Goal: Task Accomplishment & Management: Manage account settings

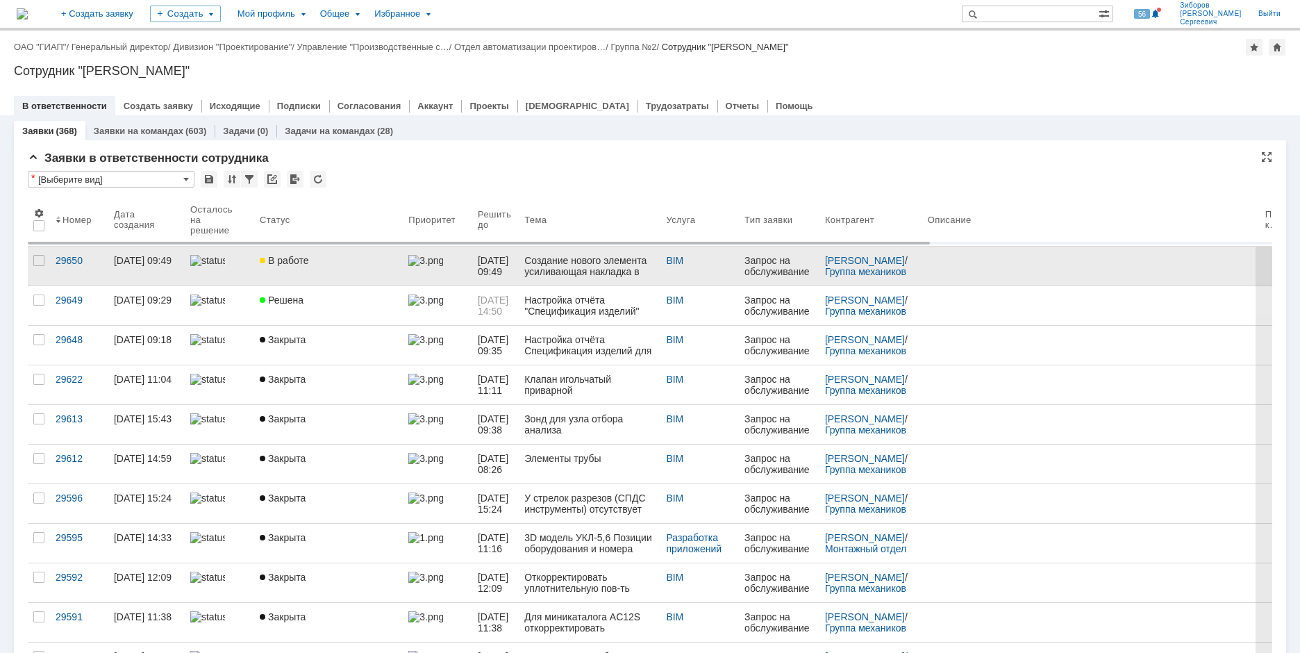
click at [288, 261] on span "В работе" at bounding box center [284, 260] width 49 height 11
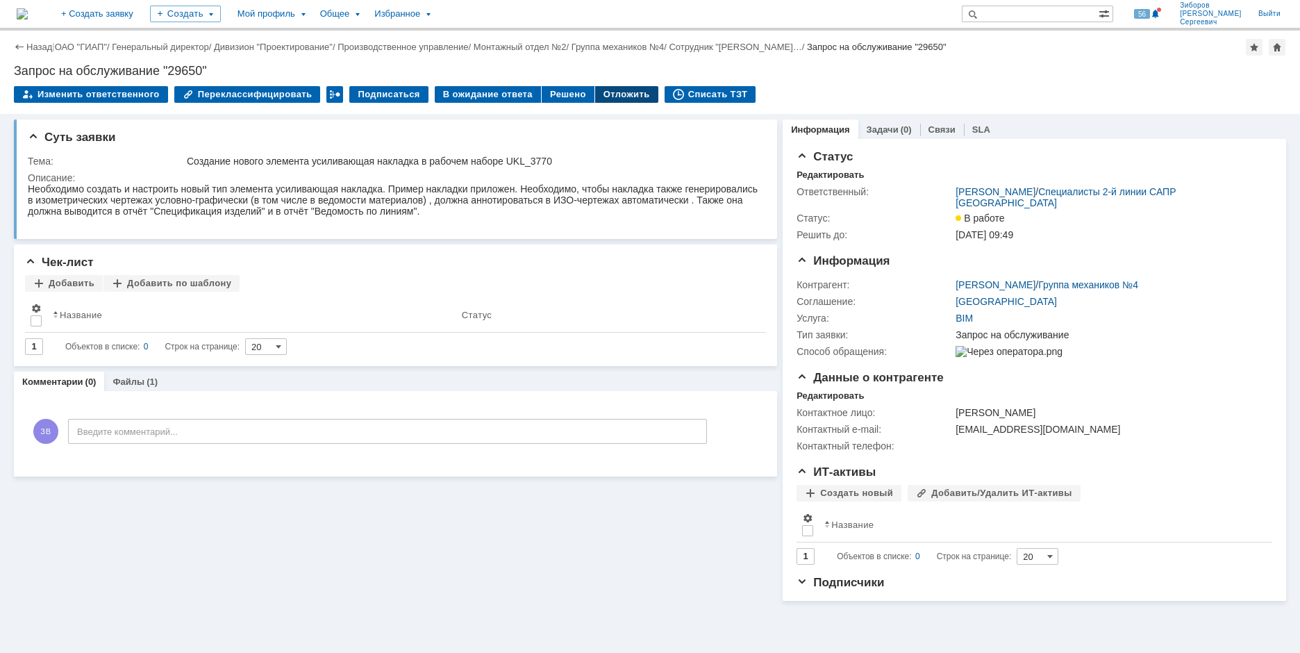
click at [597, 90] on div "Отложить" at bounding box center [626, 94] width 63 height 17
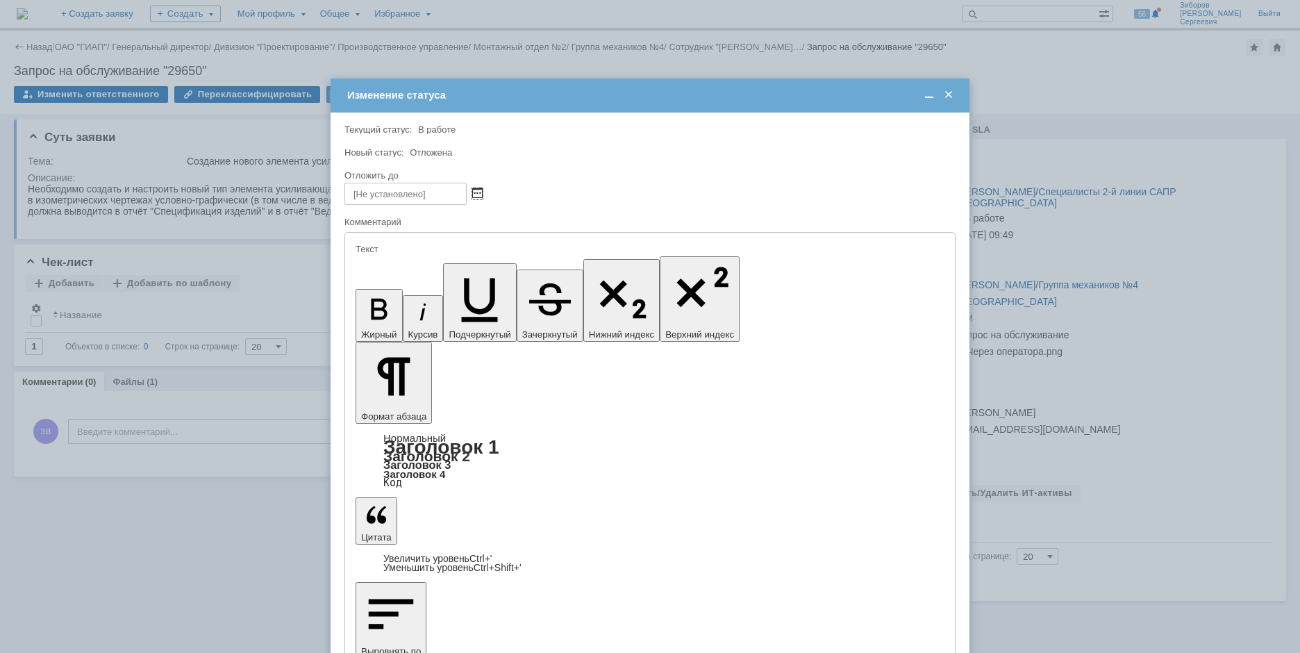
click at [477, 190] on span at bounding box center [477, 193] width 10 height 11
click at [374, 263] on div "6" at bounding box center [374, 263] width 14 height 12
click at [438, 194] on input "[DATE] 14:52" at bounding box center [405, 194] width 122 height 22
click at [478, 191] on span at bounding box center [477, 193] width 10 height 11
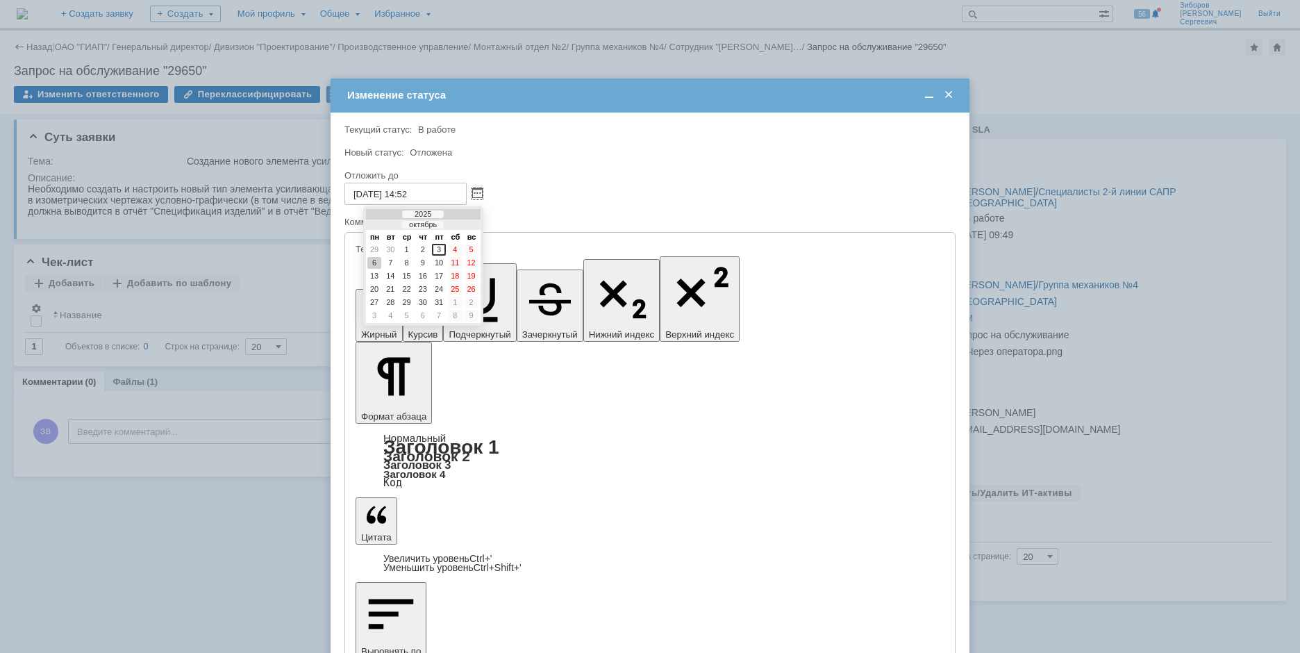
click at [437, 190] on input "[DATE] 14:52" at bounding box center [405, 194] width 122 height 22
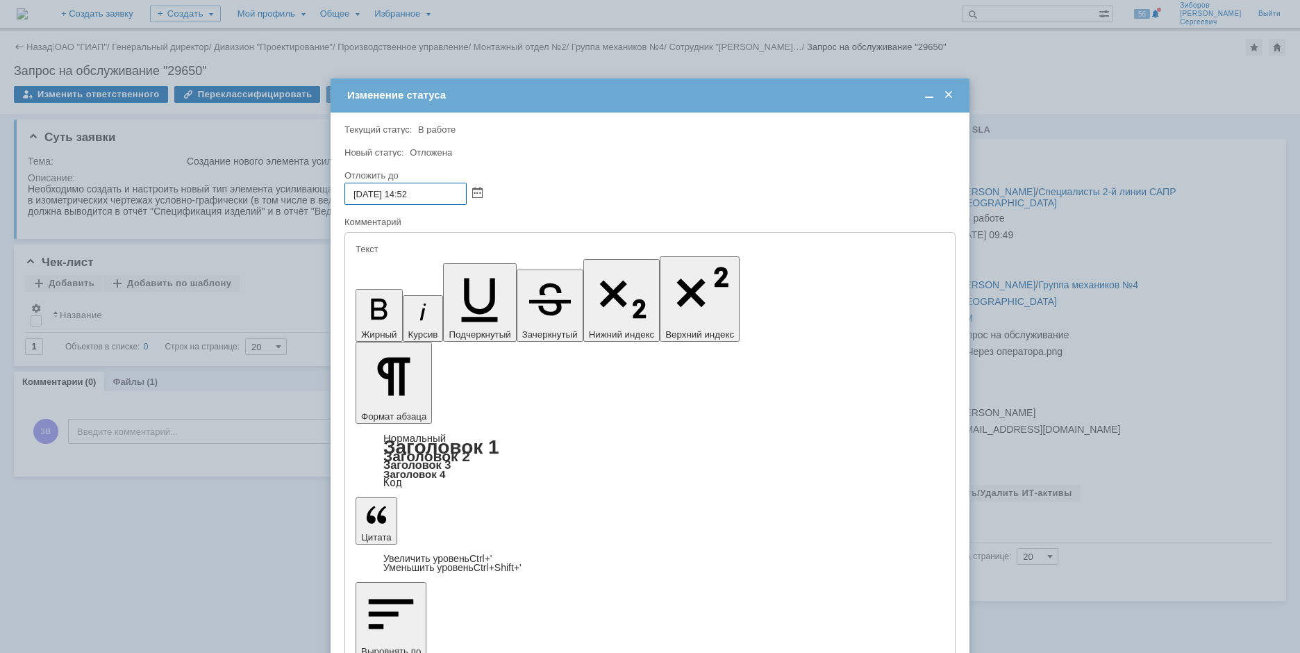
drag, startPoint x: 436, startPoint y: 191, endPoint x: 401, endPoint y: 198, distance: 35.4
click at [401, 198] on input "[DATE] 14:52" at bounding box center [405, 194] width 122 height 22
type input "[DATE] 08:00"
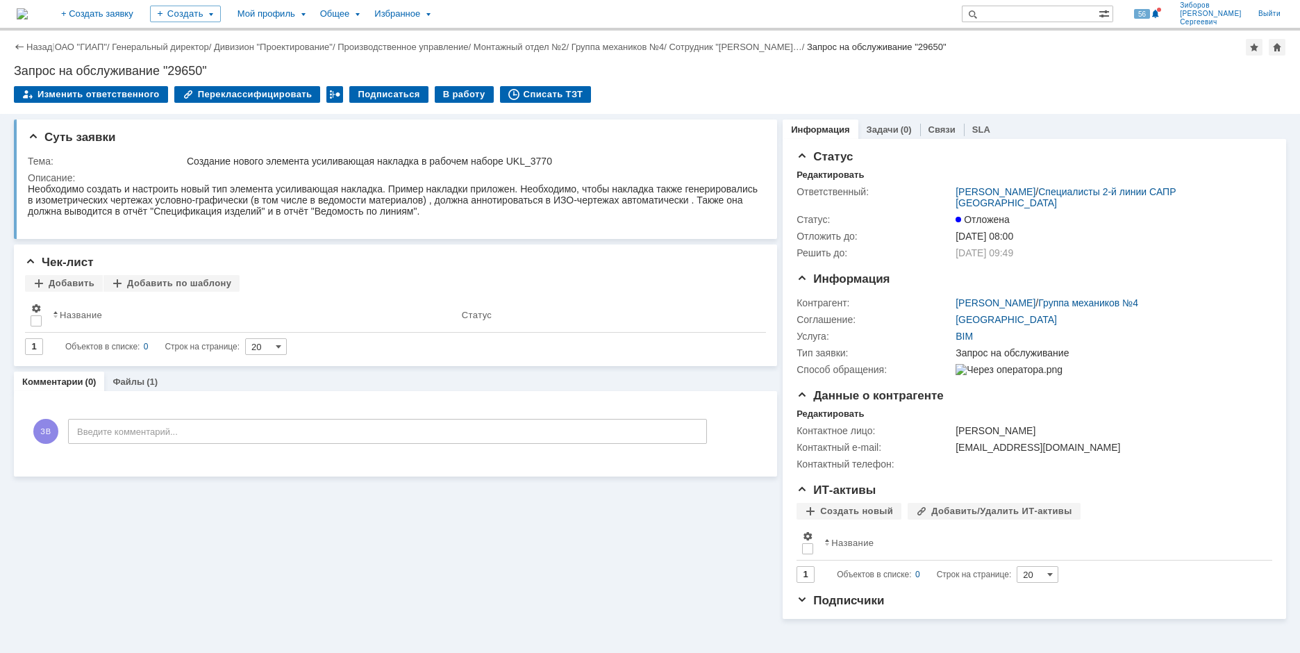
click at [28, 8] on img at bounding box center [22, 13] width 11 height 11
